Goal: Check status: Check status

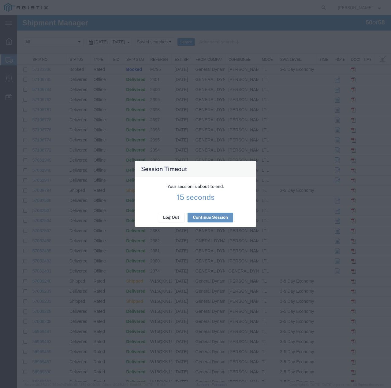
click at [216, 216] on button "Continue Session" at bounding box center [210, 218] width 46 height 10
click at [167, 218] on button "Log Out" at bounding box center [171, 218] width 27 height 10
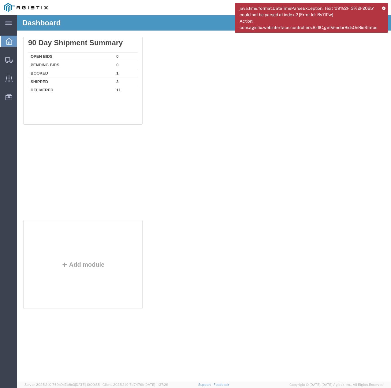
click at [384, 6] on icon at bounding box center [383, 7] width 3 height 3
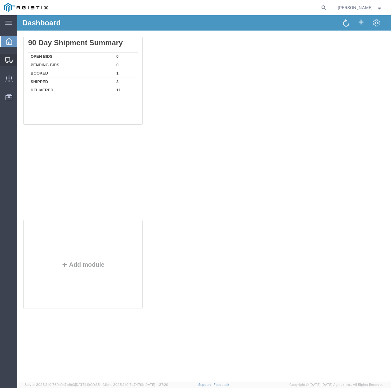
click at [10, 56] on div at bounding box center [8, 60] width 17 height 12
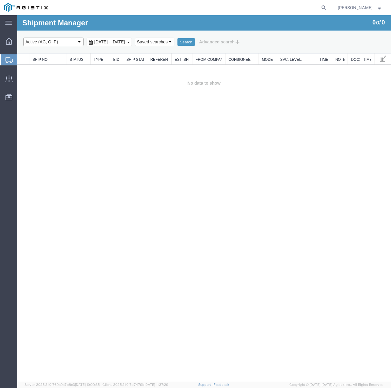
click at [73, 41] on select "Select status Active (AC, O, P) All Approved Awaiting Confirmation (AC) Booked …" at bounding box center [53, 42] width 60 height 9
select select "ALL"
click at [23, 38] on select "Select status Active (AC, O, P) All Approved Awaiting Confirmation (AC) Booked …" at bounding box center [53, 42] width 60 height 9
click at [195, 42] on button "Search" at bounding box center [185, 42] width 17 height 8
